Goal: Transaction & Acquisition: Book appointment/travel/reservation

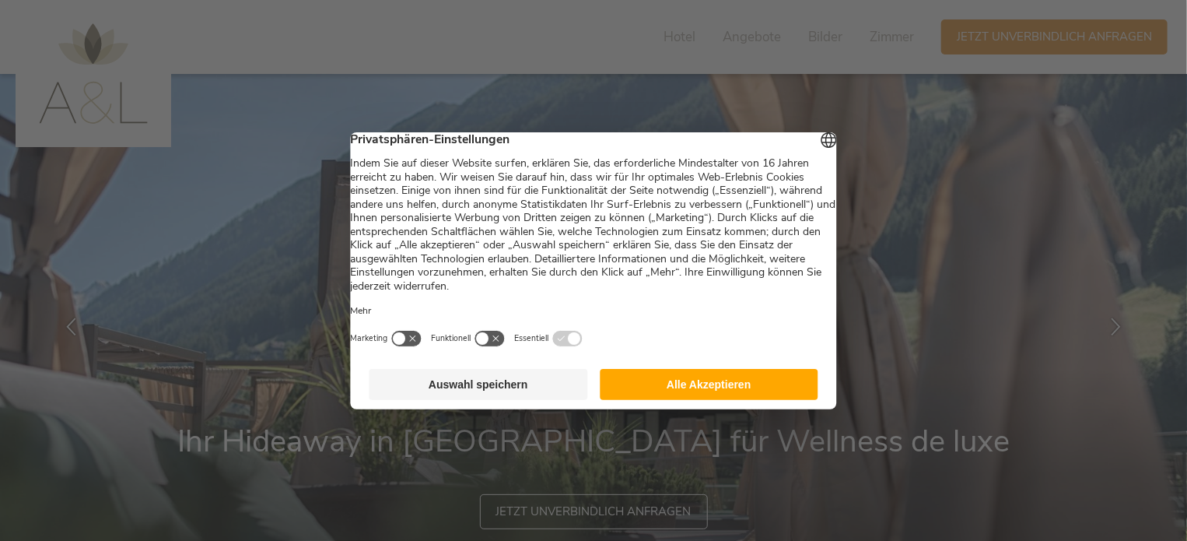
click at [522, 400] on button "Auswahl speichern" at bounding box center [479, 384] width 219 height 31
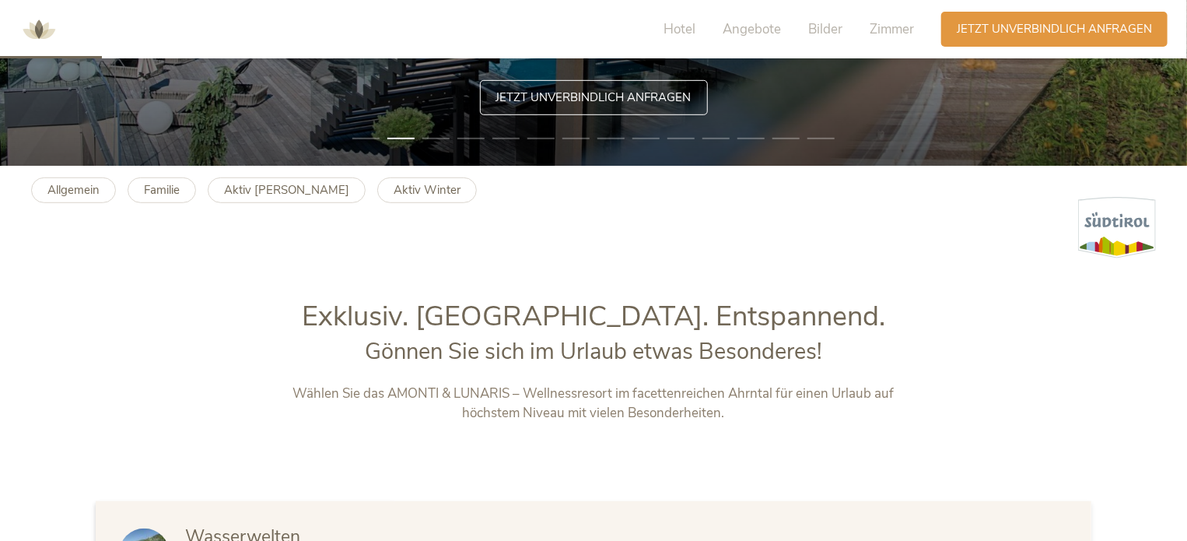
scroll to position [415, 0]
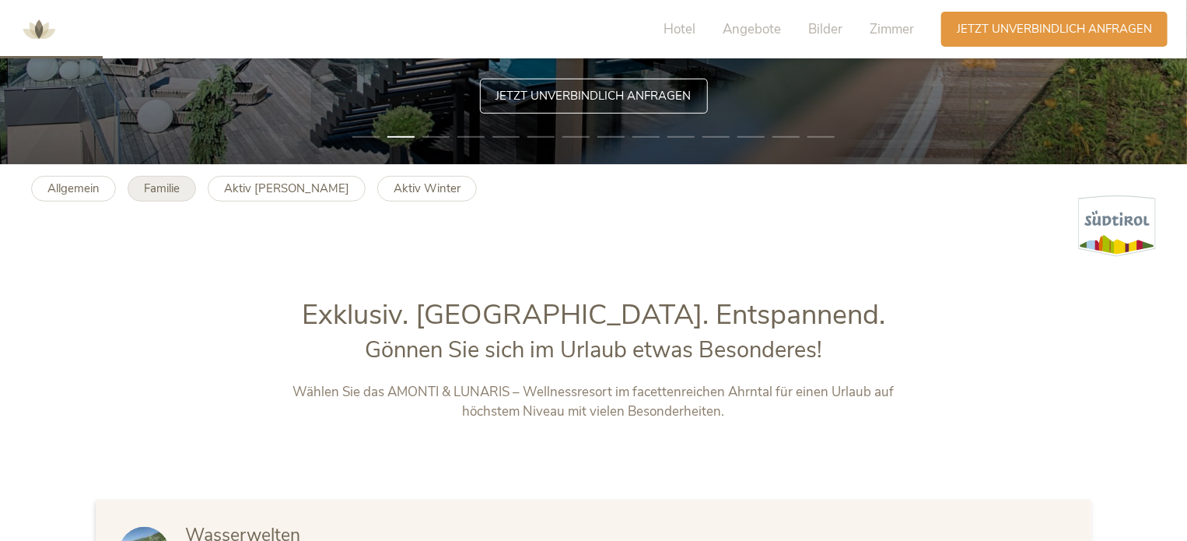
click at [168, 191] on b "Familie" at bounding box center [162, 188] width 36 height 16
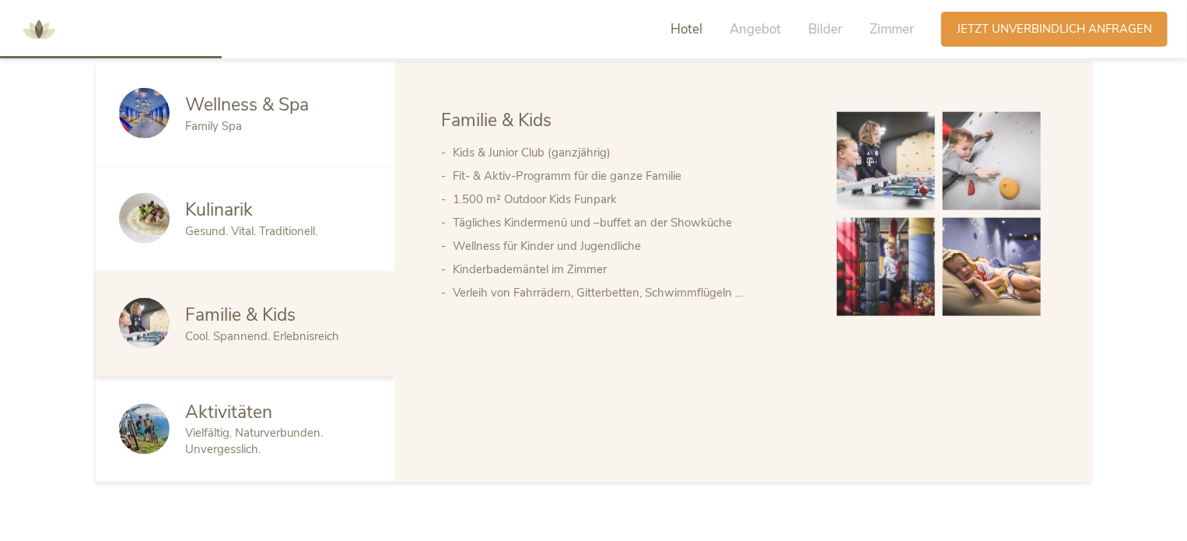
scroll to position [857, 0]
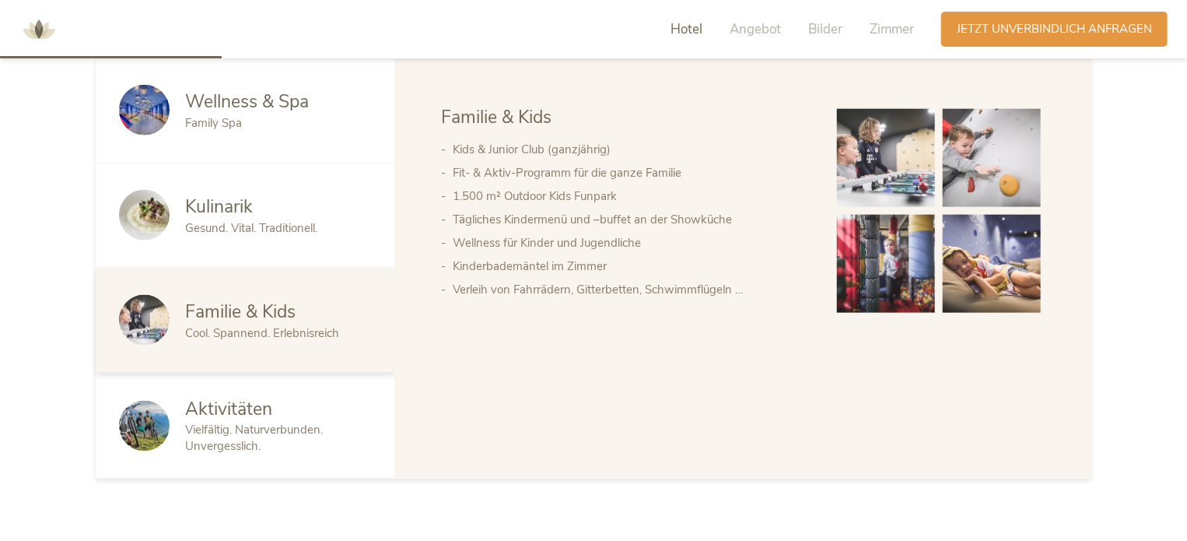
click at [292, 428] on span "Vielfältig. Naturverbunden. Unvergesslich." at bounding box center [254, 438] width 138 height 32
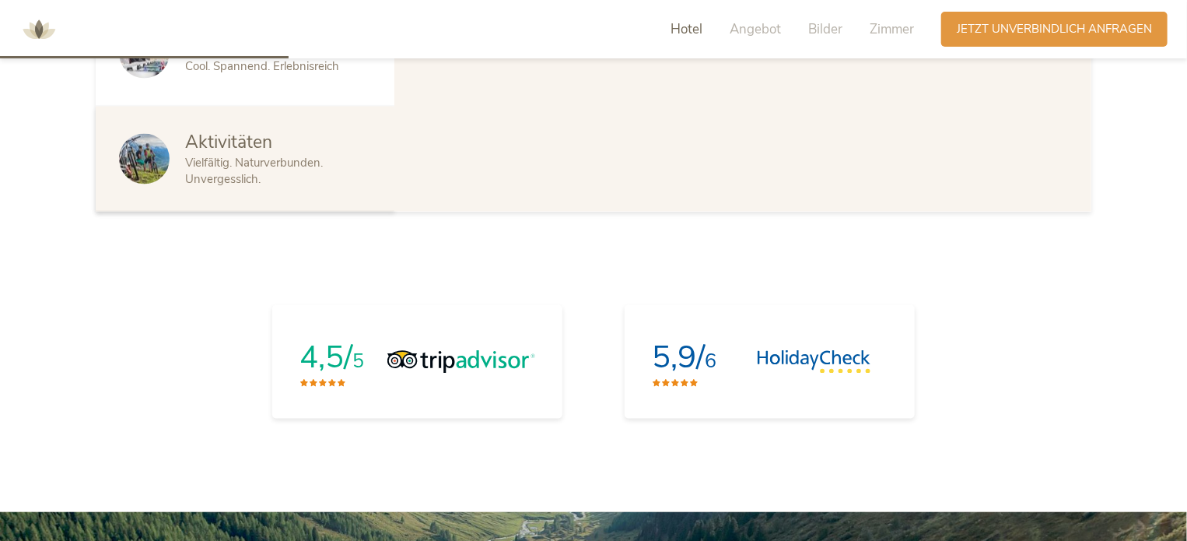
scroll to position [1105, 0]
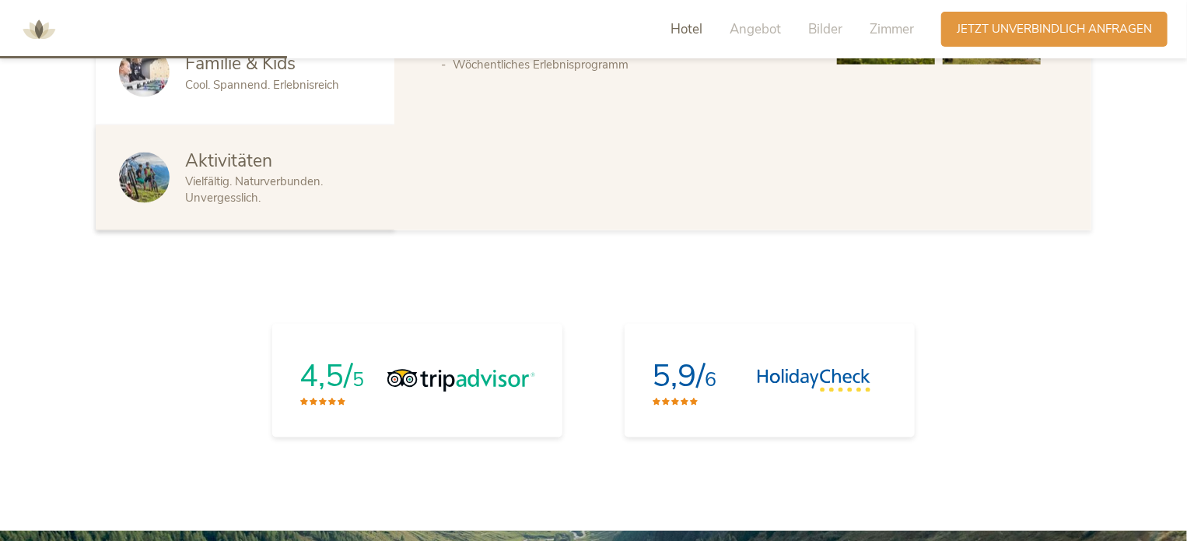
click at [275, 171] on div "Aktivitäten" at bounding box center [278, 161] width 186 height 25
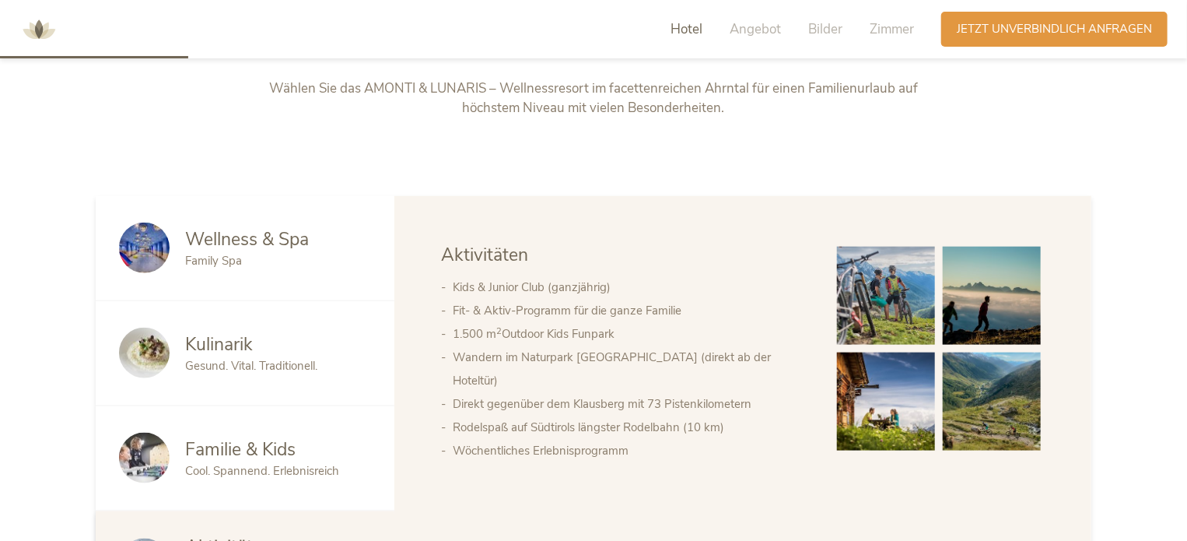
scroll to position [707, 0]
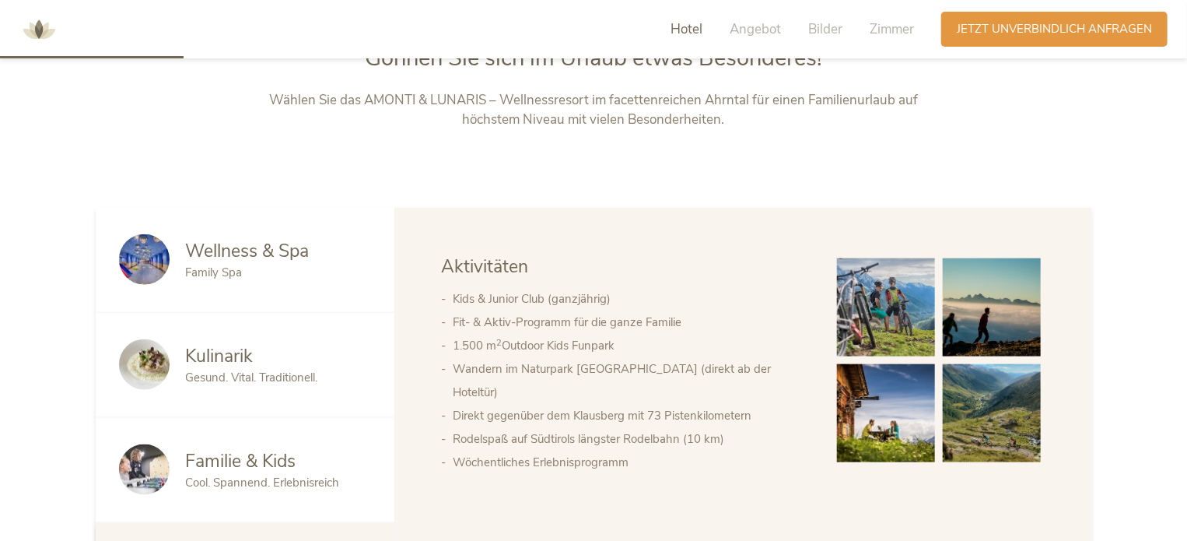
click at [576, 450] on li "Wöchentliches Erlebnisprogramm" at bounding box center [629, 461] width 353 height 23
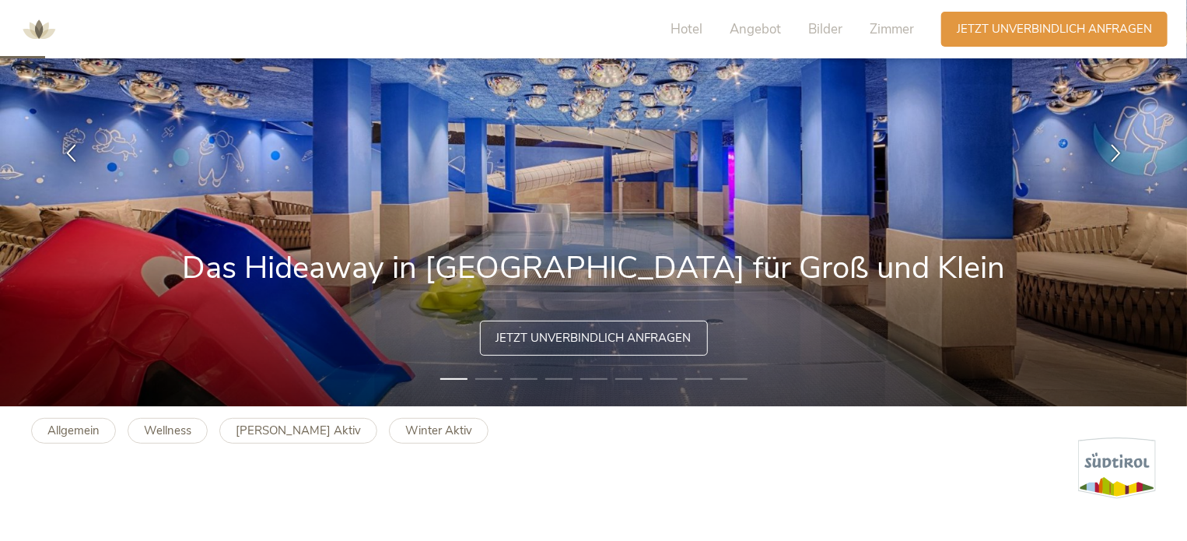
scroll to position [0, 0]
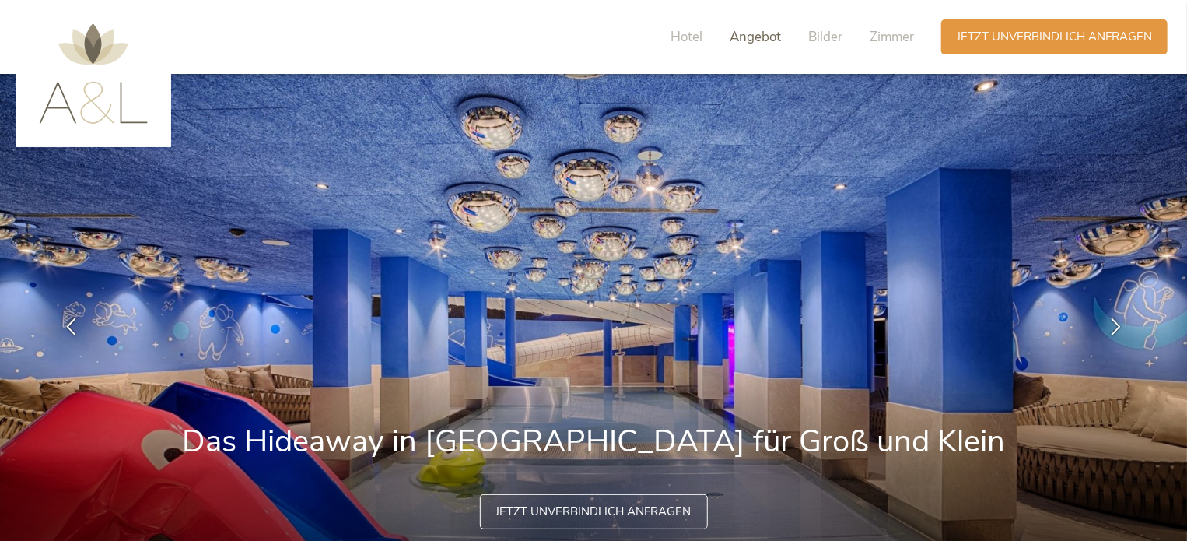
click at [762, 37] on span "Angebot" at bounding box center [755, 37] width 51 height 18
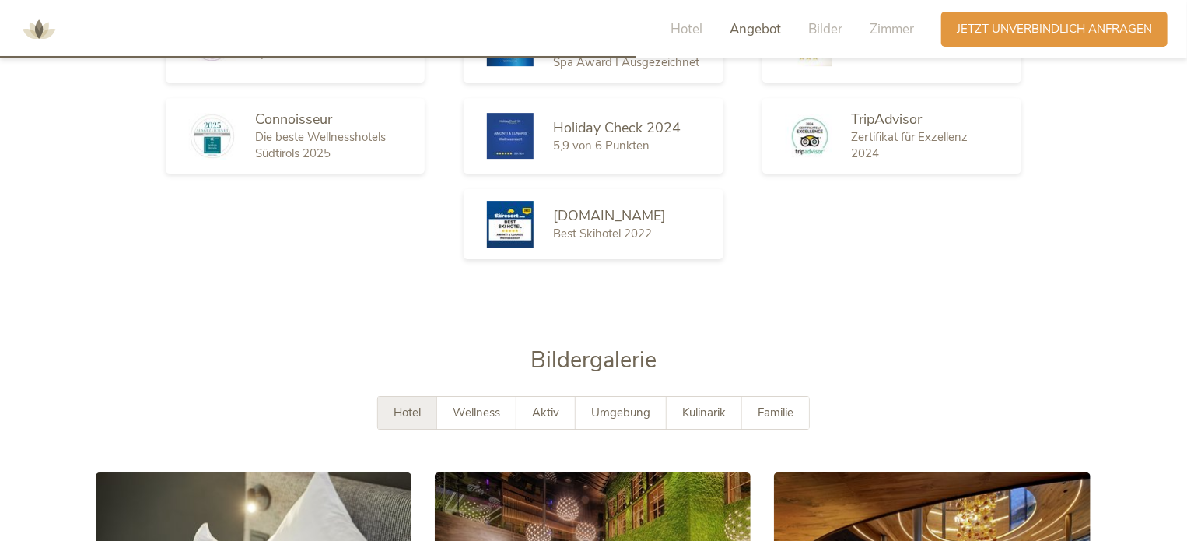
scroll to position [2454, 0]
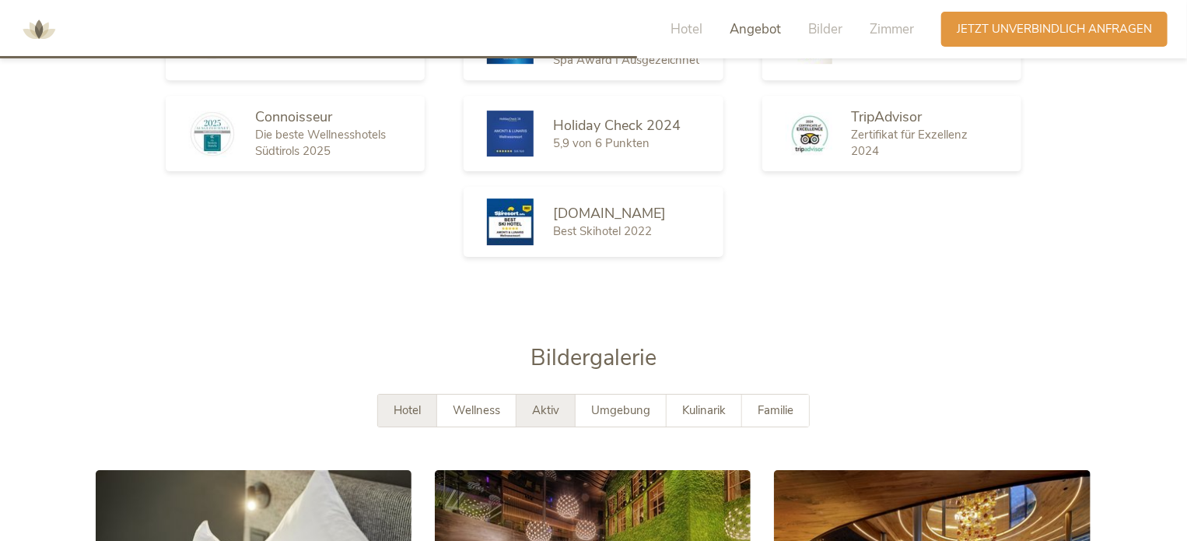
click at [557, 402] on span "Aktiv" at bounding box center [545, 410] width 27 height 16
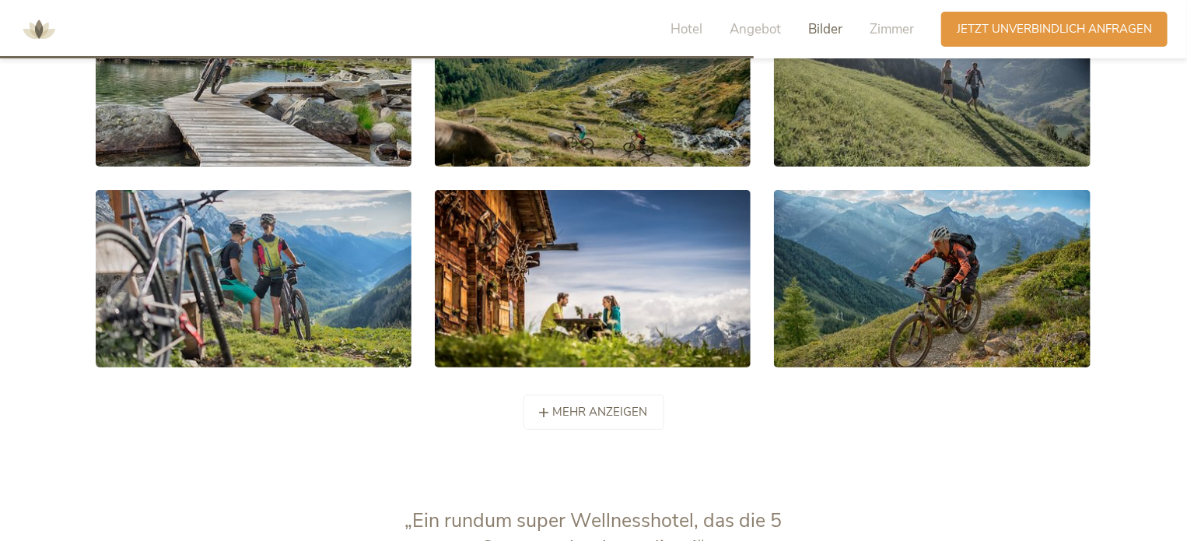
scroll to position [2935, 0]
click at [634, 402] on span "mehr anzeigen" at bounding box center [600, 410] width 95 height 16
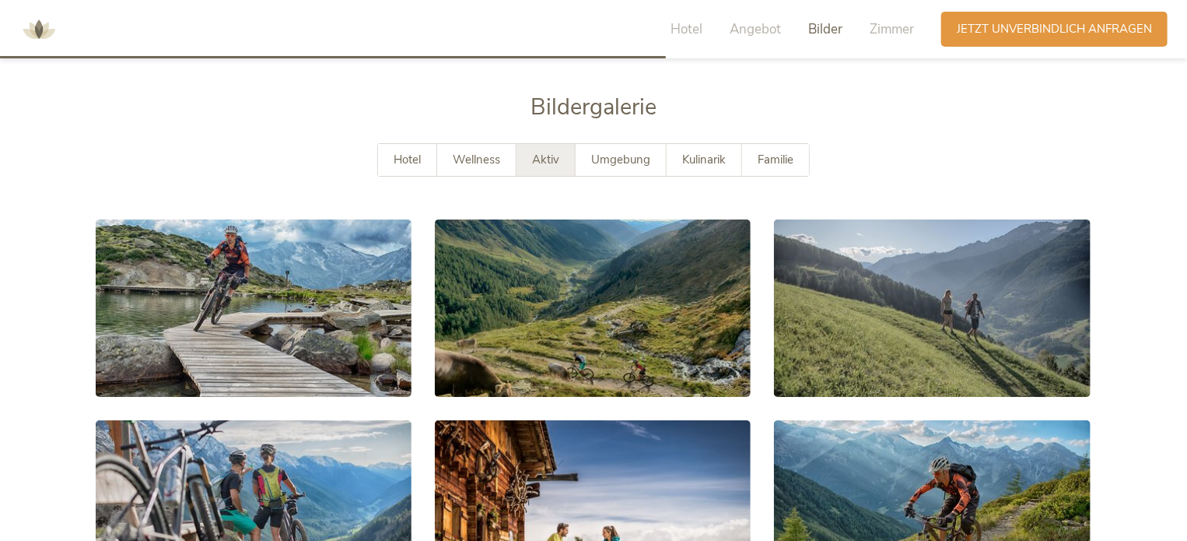
scroll to position [2706, 0]
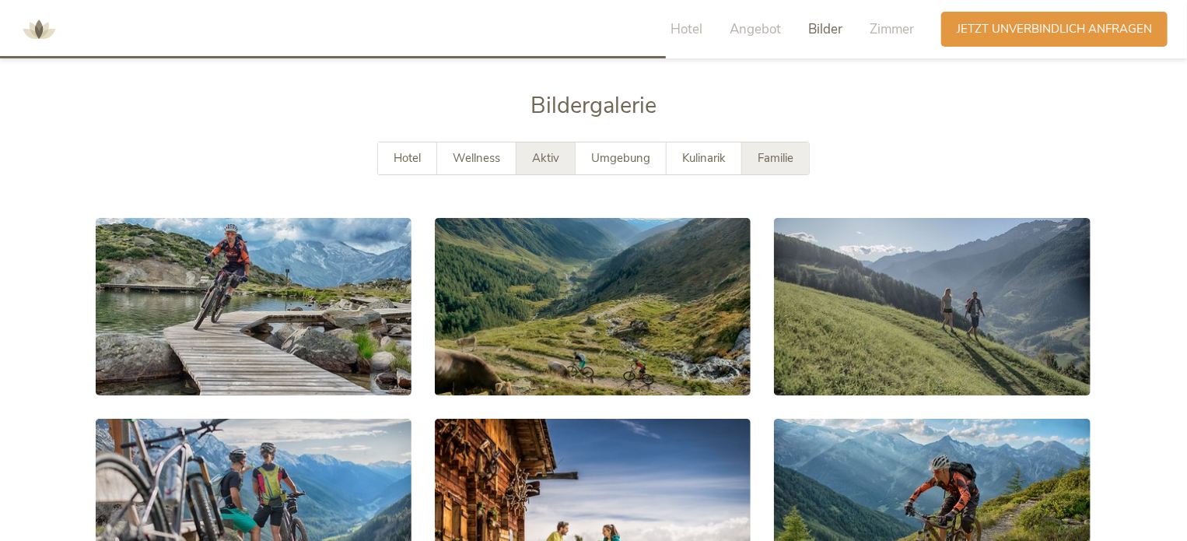
click at [775, 150] on span "Familie" at bounding box center [776, 158] width 36 height 16
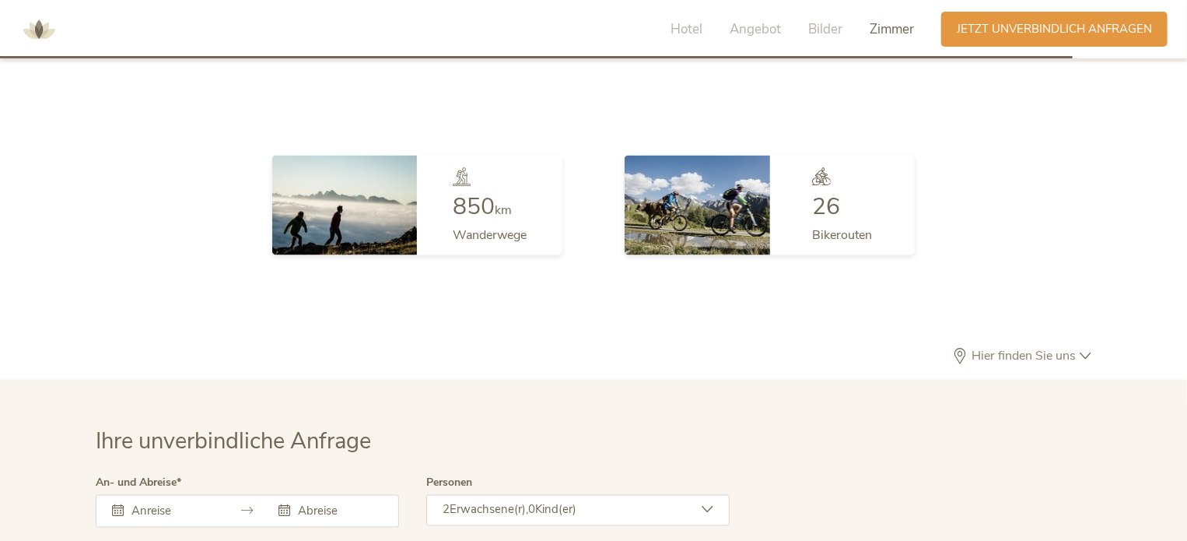
scroll to position [4149, 0]
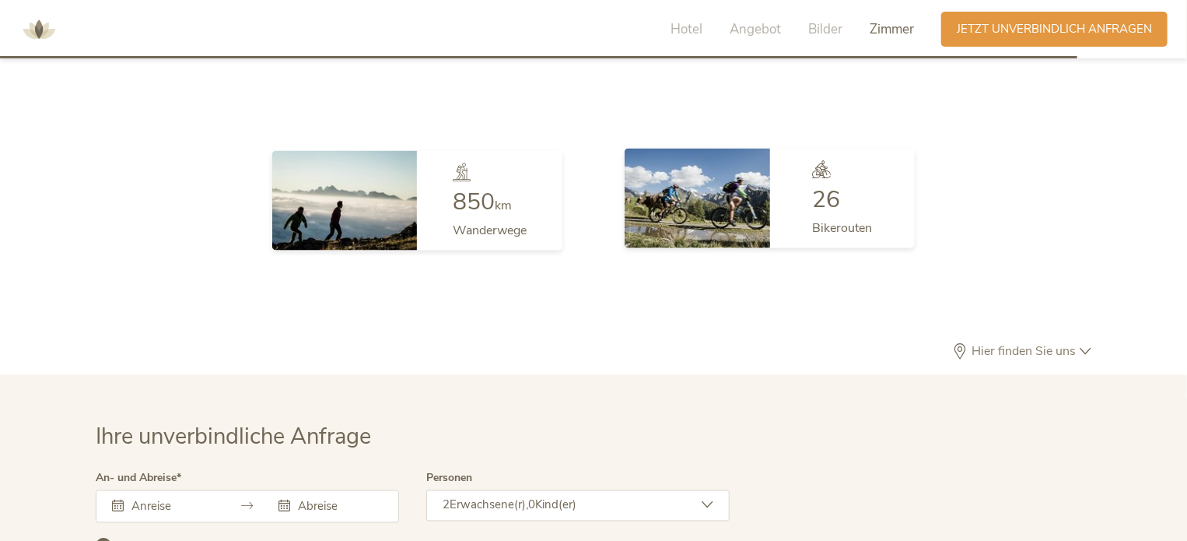
click at [842, 188] on div "26" at bounding box center [842, 199] width 60 height 23
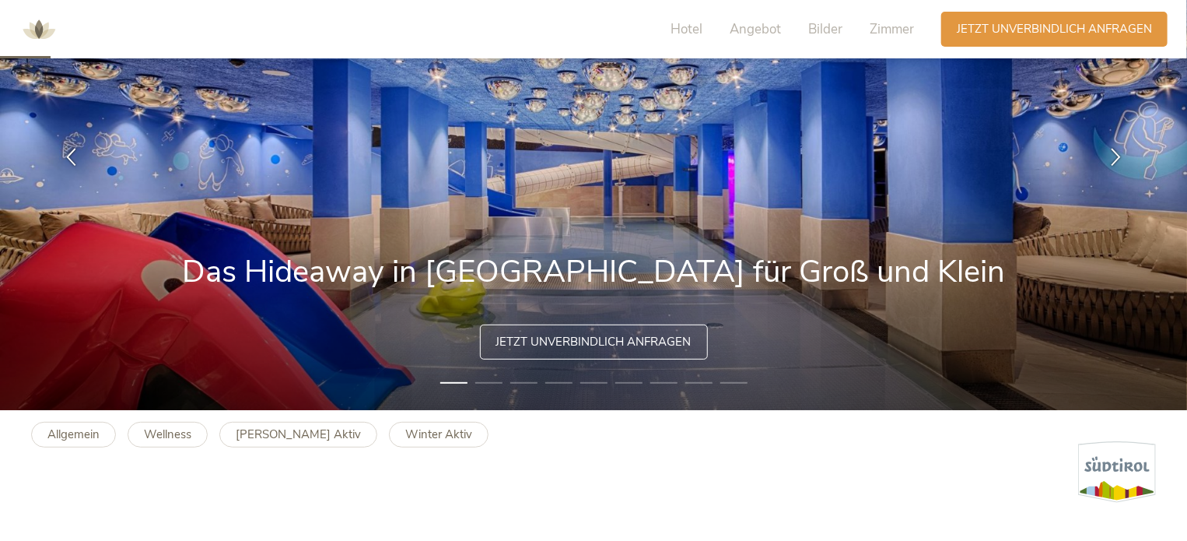
scroll to position [0, 0]
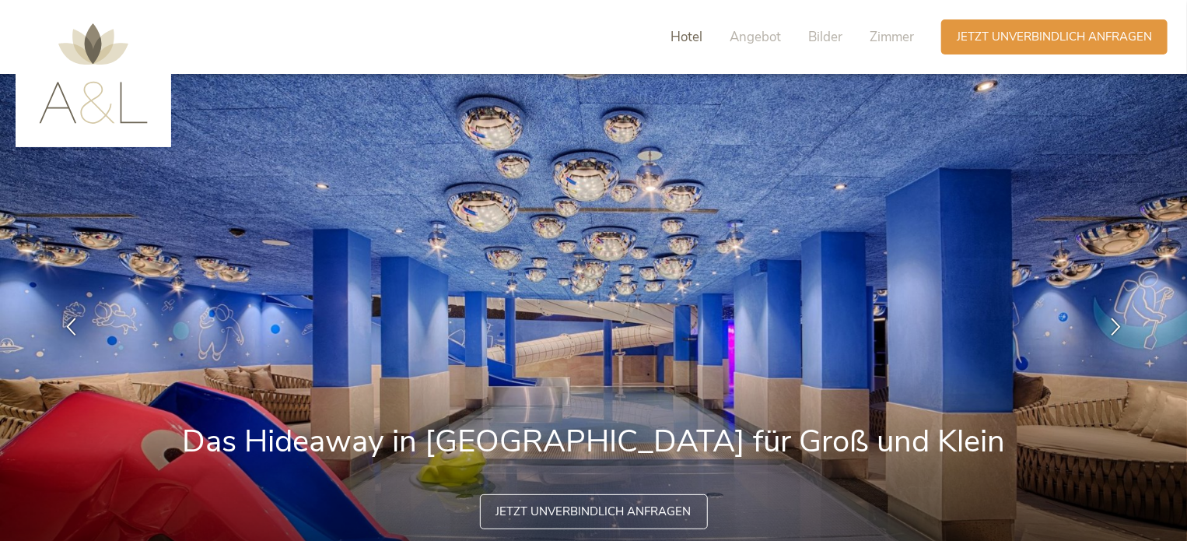
click at [685, 34] on span "Hotel" at bounding box center [687, 37] width 32 height 18
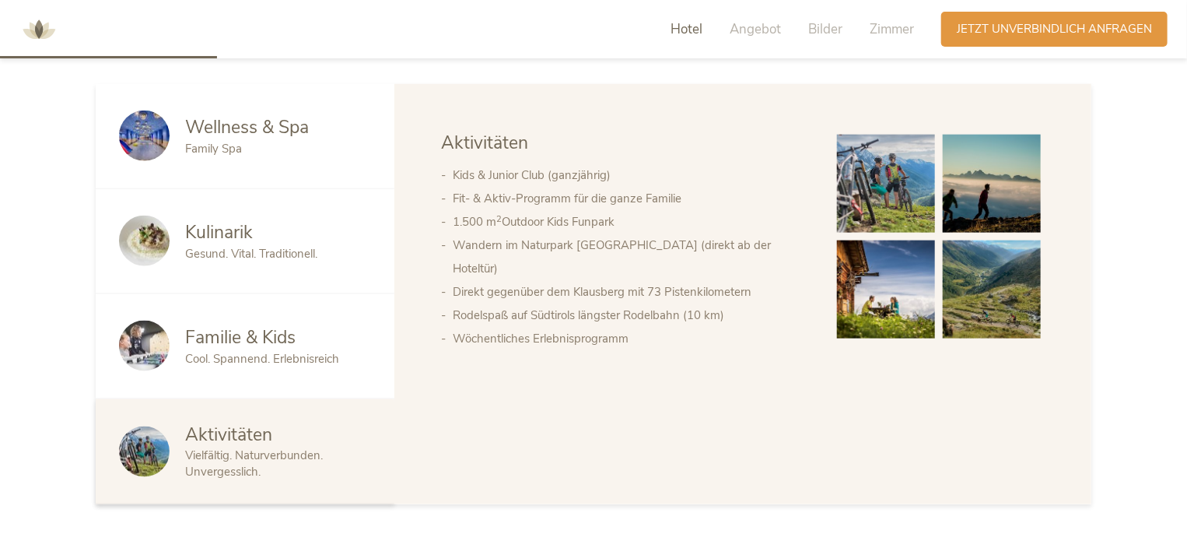
scroll to position [837, 0]
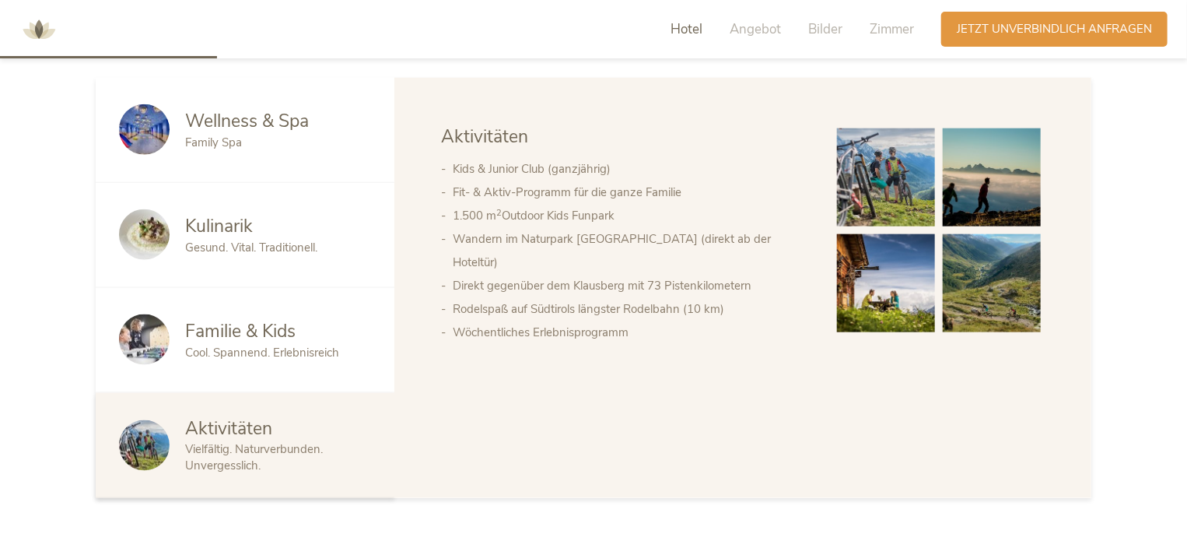
click at [592, 321] on li "Wöchentliches Erlebnisprogramm" at bounding box center [629, 332] width 353 height 23
click at [594, 321] on li "Wöchentliches Erlebnisprogramm" at bounding box center [629, 332] width 353 height 23
click at [256, 452] on span "Vielfältig. Naturverbunden. Unvergesslich." at bounding box center [254, 457] width 138 height 32
click at [896, 296] on img at bounding box center [886, 283] width 98 height 98
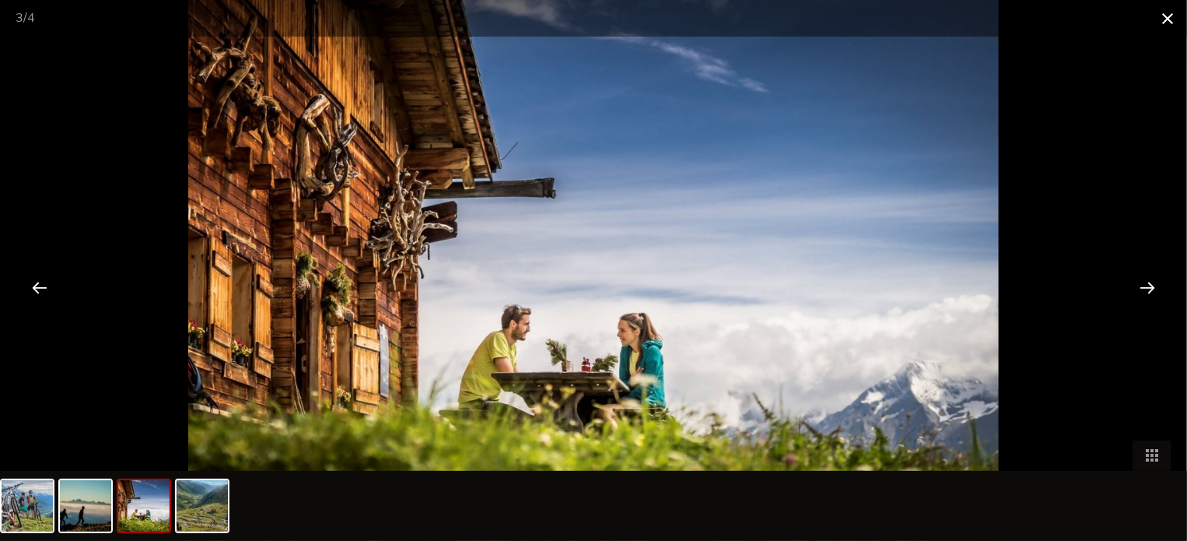
click at [1161, 20] on span at bounding box center [1167, 18] width 39 height 37
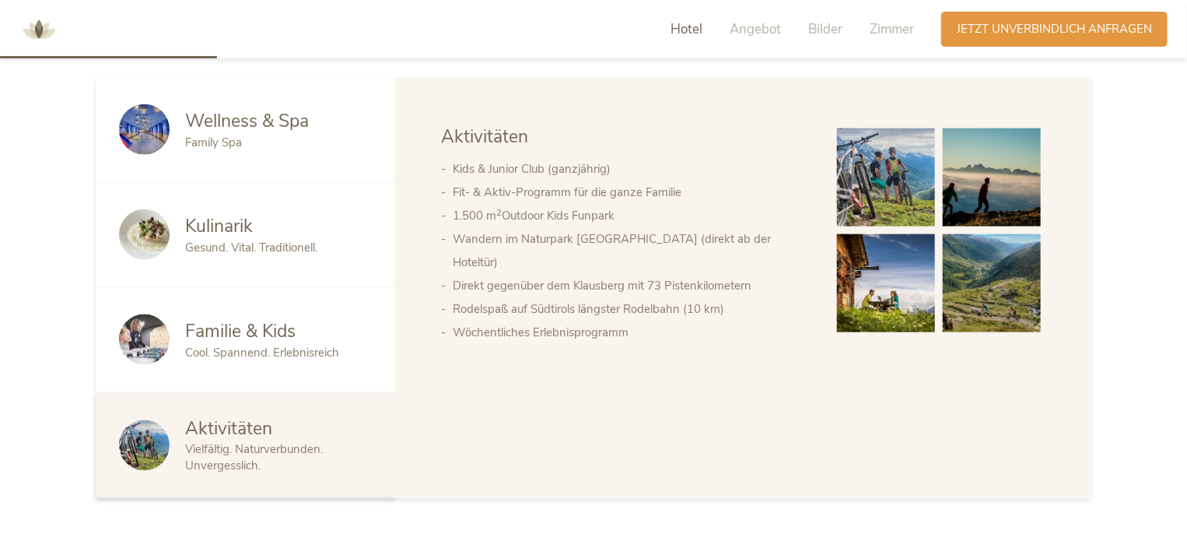
click at [306, 350] on span "Cool. Spannend. Erlebnisreich" at bounding box center [262, 353] width 154 height 16
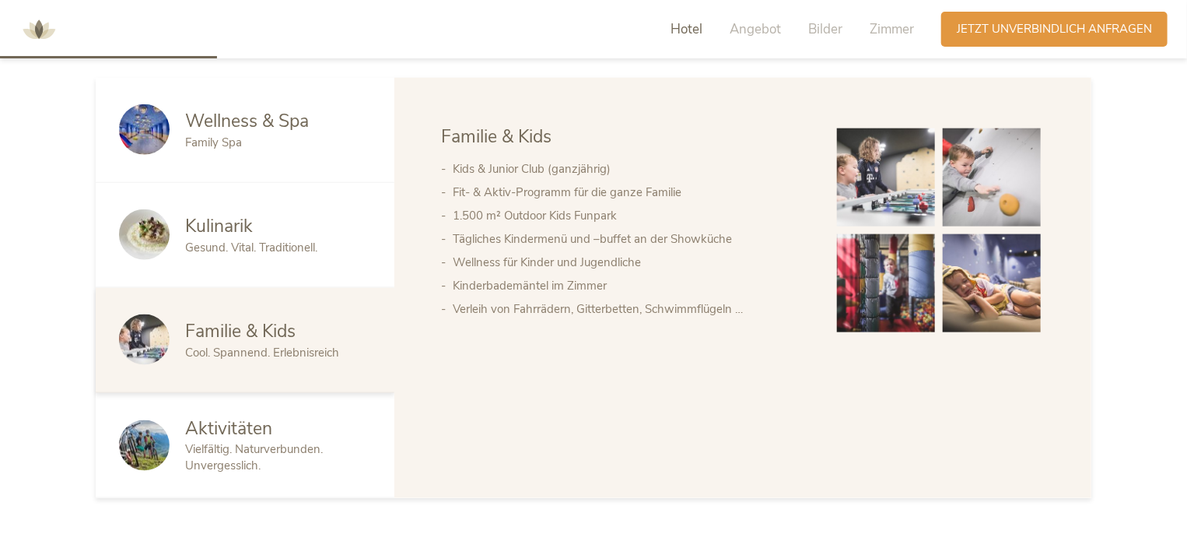
click at [510, 222] on li "1.500 m² Outdoor Kids Funpark" at bounding box center [629, 215] width 353 height 23
click at [331, 246] on div "Gesund. Vital. Traditionell." at bounding box center [278, 248] width 186 height 16
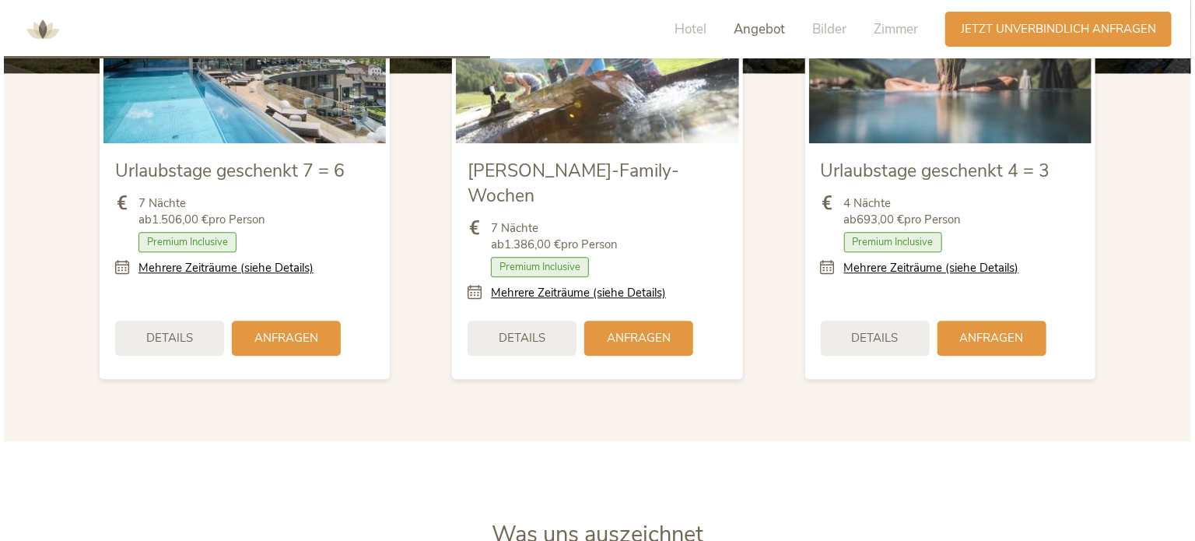
scroll to position [1874, 0]
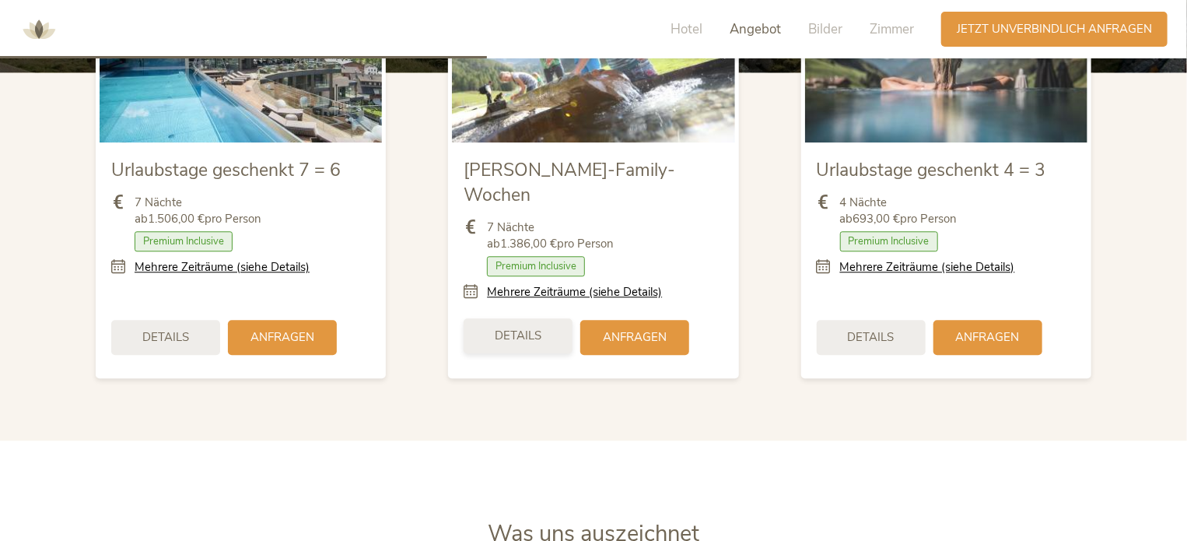
click at [526, 328] on span "Details" at bounding box center [518, 336] width 47 height 16
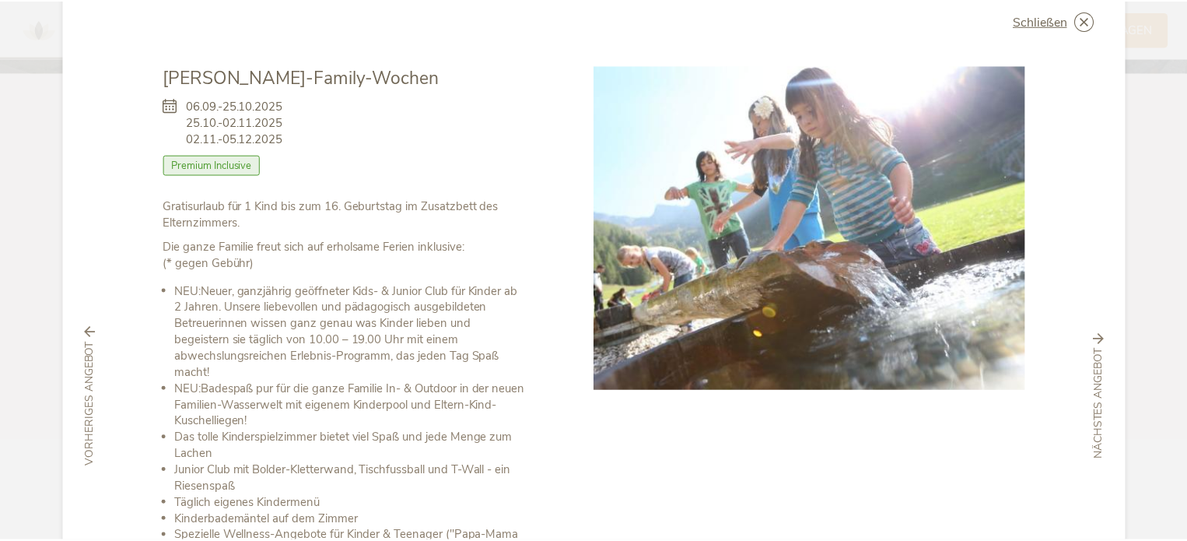
scroll to position [0, 0]
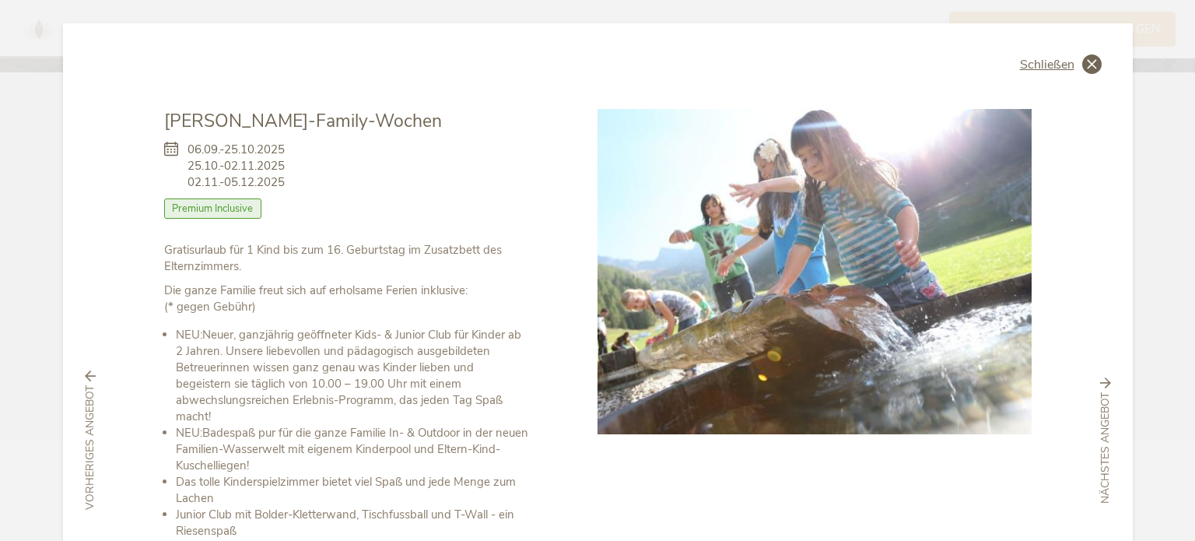
click at [1095, 65] on icon at bounding box center [1091, 63] width 19 height 19
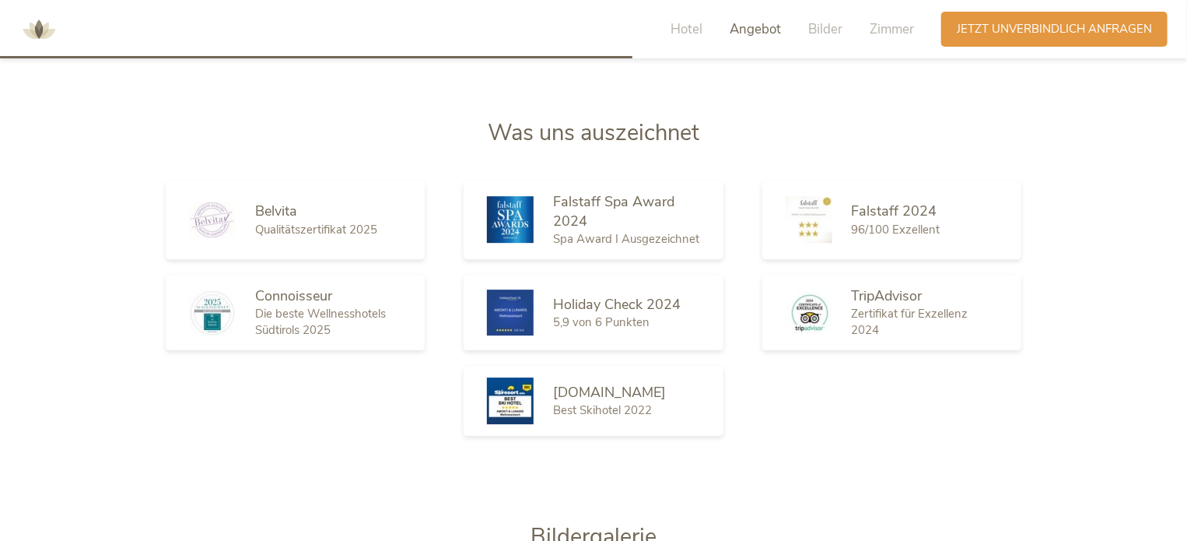
scroll to position [2001, 0]
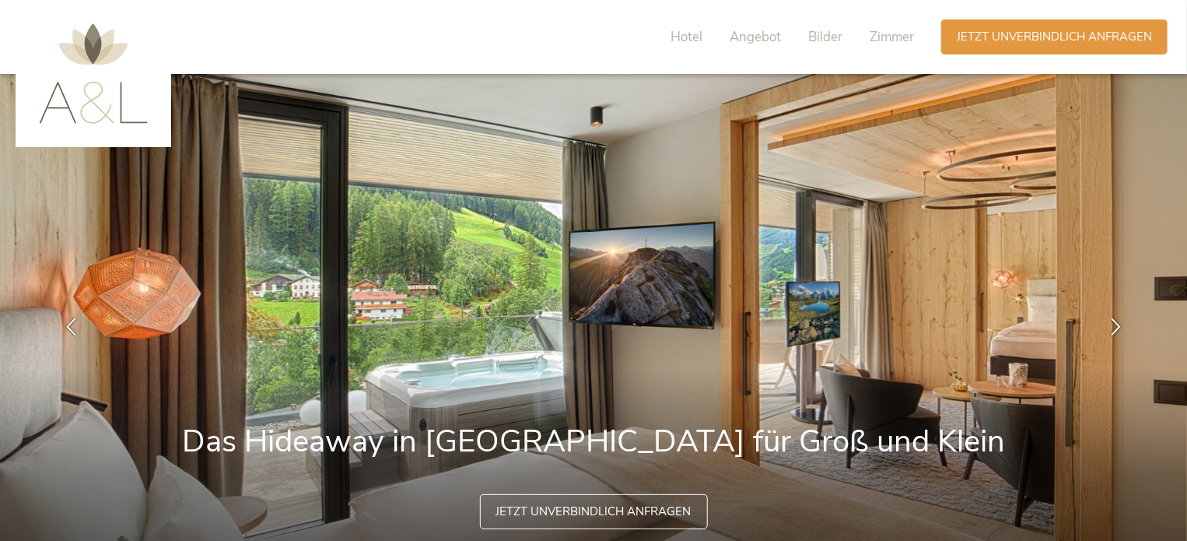
click at [633, 353] on img at bounding box center [594, 327] width 1188 height 506
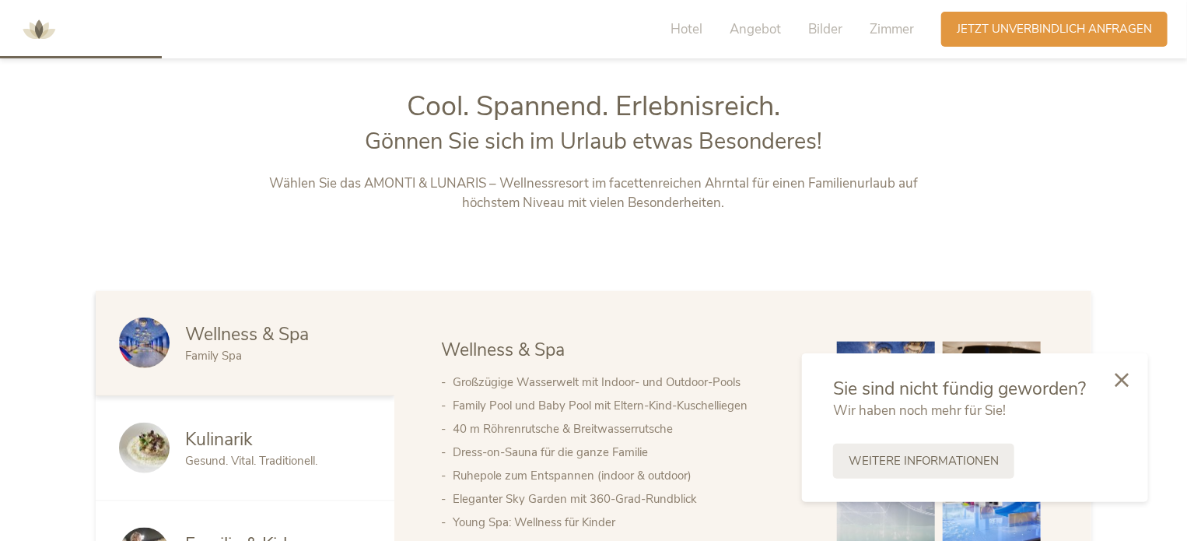
scroll to position [628, 0]
